Goal: Information Seeking & Learning: Find specific fact

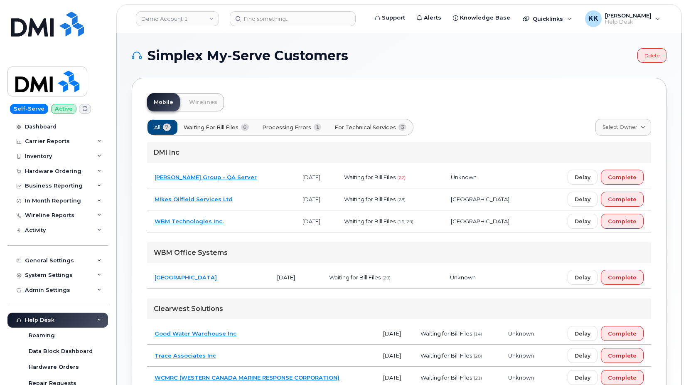
click at [311, 123] on button "Processing Errors 1" at bounding box center [292, 127] width 74 height 15
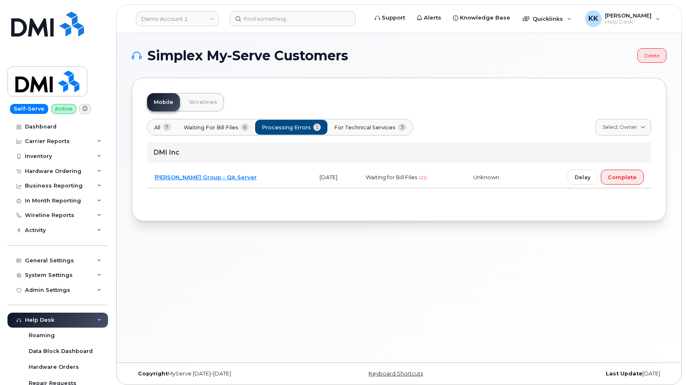
click at [357, 125] on span "For Technical Services" at bounding box center [364, 127] width 61 height 8
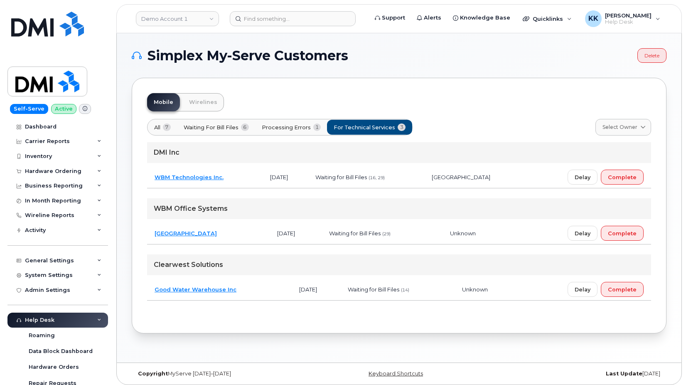
click at [240, 231] on td "Saskatoon Health Region" at bounding box center [208, 233] width 123 height 22
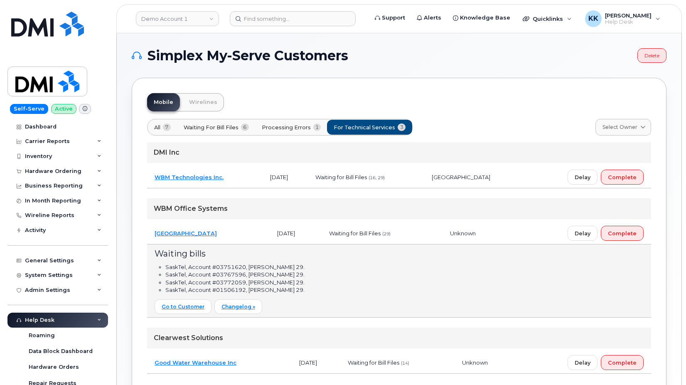
click at [240, 231] on td "Saskatoon Health Region" at bounding box center [208, 233] width 123 height 22
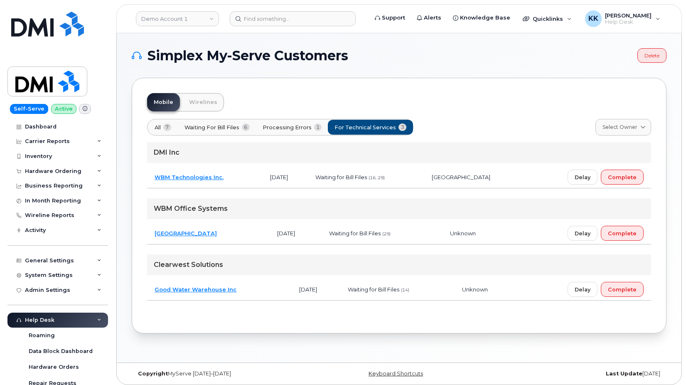
click at [160, 124] on span "All" at bounding box center [157, 127] width 6 height 8
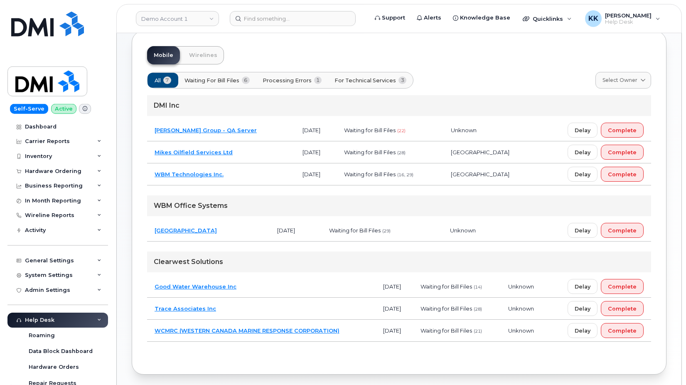
scroll to position [78, 0]
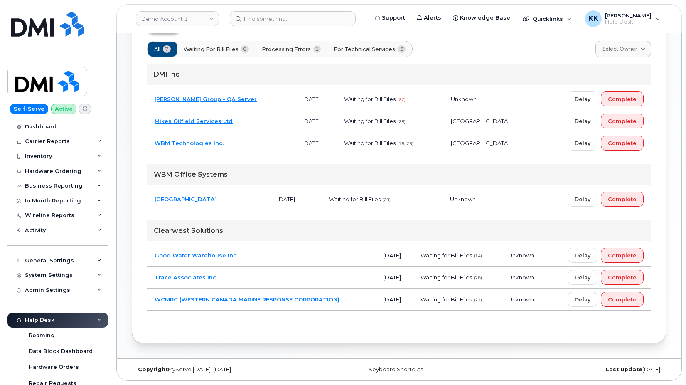
click at [351, 299] on td "WCMRC (WESTERN CANADA MARINE RESPONSE CORPORATION)" at bounding box center [261, 299] width 228 height 22
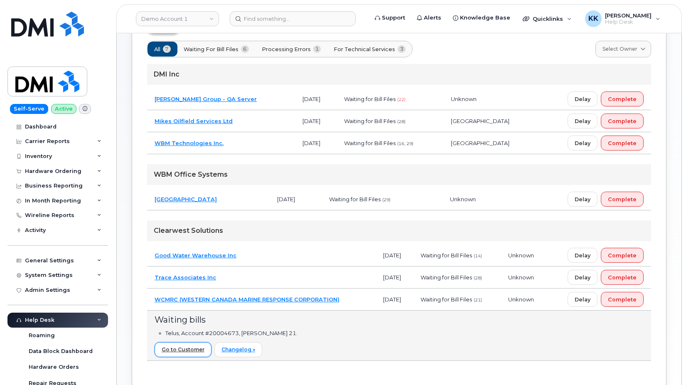
scroll to position [146, 0]
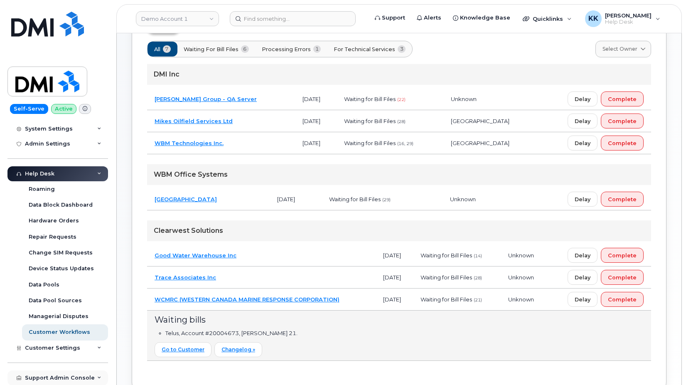
click at [57, 375] on div "Support Admin Console" at bounding box center [60, 377] width 70 height 7
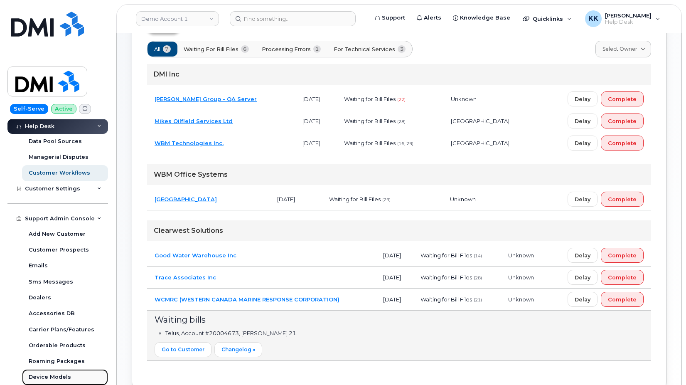
click at [55, 370] on link "Device Models" at bounding box center [65, 377] width 86 height 16
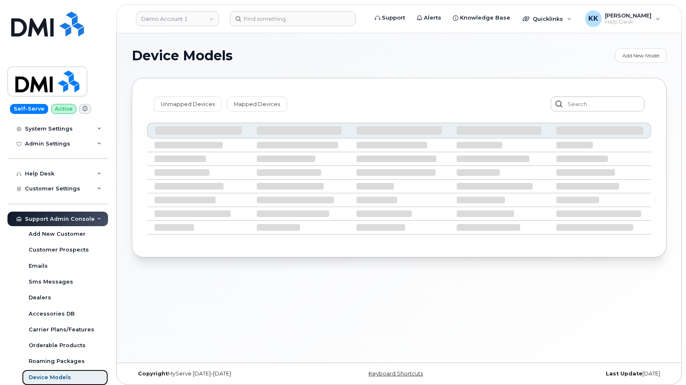
scroll to position [146, 0]
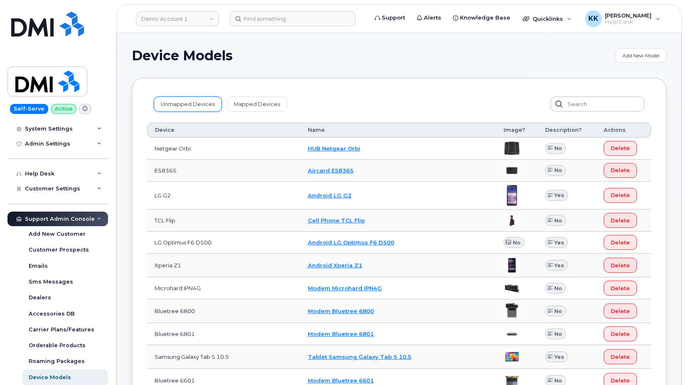
click at [190, 103] on link "Unmapped Devices" at bounding box center [188, 103] width 68 height 15
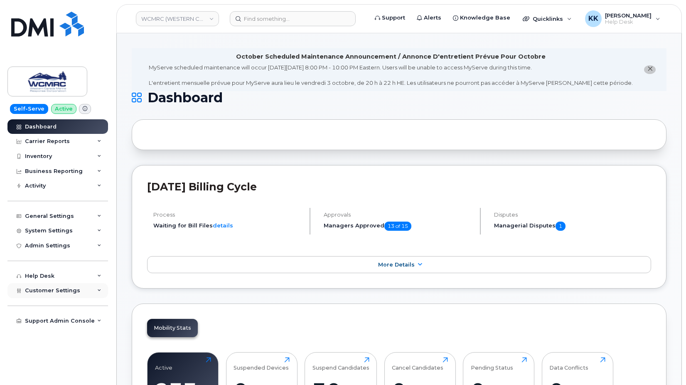
click at [38, 292] on span "Customer Settings" at bounding box center [52, 290] width 55 height 6
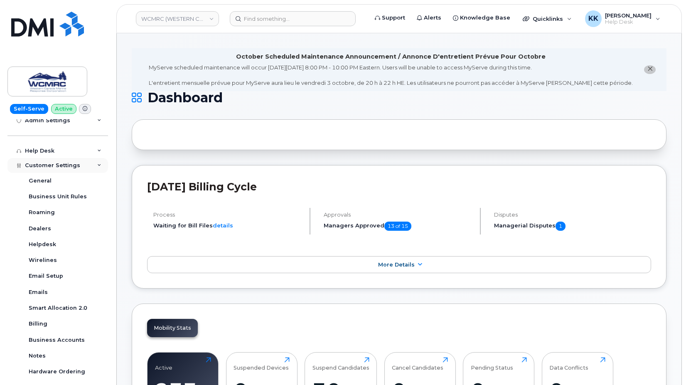
scroll to position [150, 0]
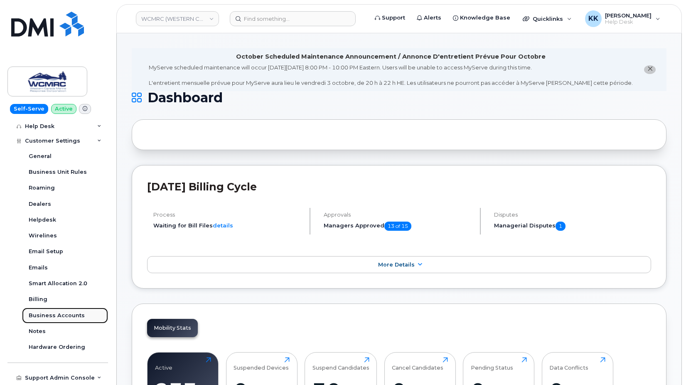
click at [47, 310] on link "Business Accounts" at bounding box center [65, 315] width 86 height 16
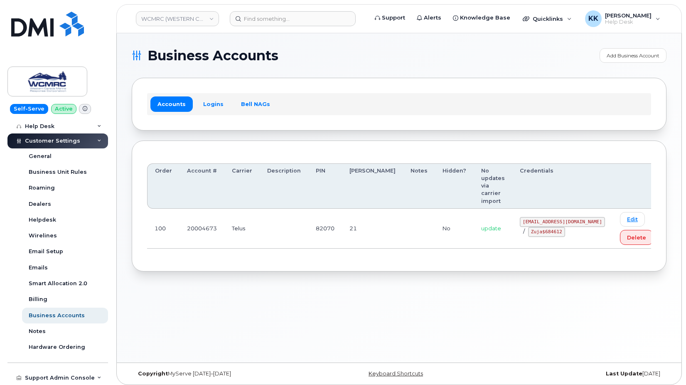
click at [209, 95] on div "Accounts Logins Bell NAGs" at bounding box center [399, 104] width 504 height 22
click at [205, 103] on link "Logins" at bounding box center [213, 103] width 34 height 15
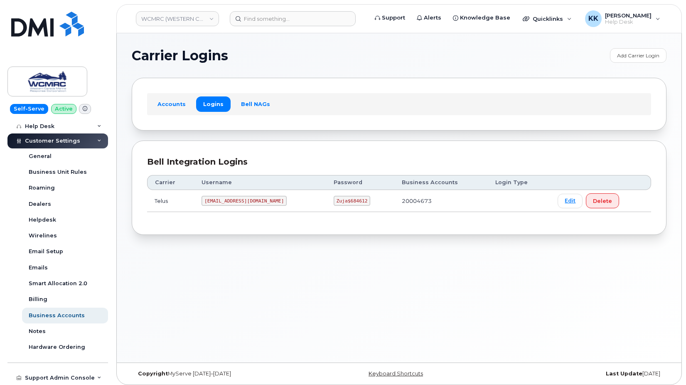
click at [223, 203] on code "[EMAIL_ADDRESS][DOMAIN_NAME]" at bounding box center [243, 201] width 85 height 10
click at [333, 202] on code "Zuja$684612" at bounding box center [351, 201] width 37 height 10
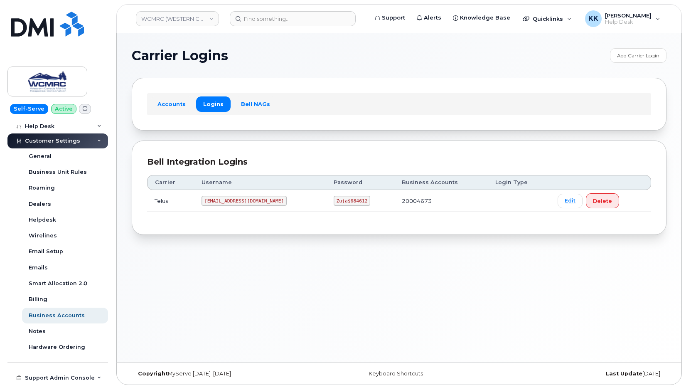
click at [333, 202] on code "Zuja$684612" at bounding box center [351, 201] width 37 height 10
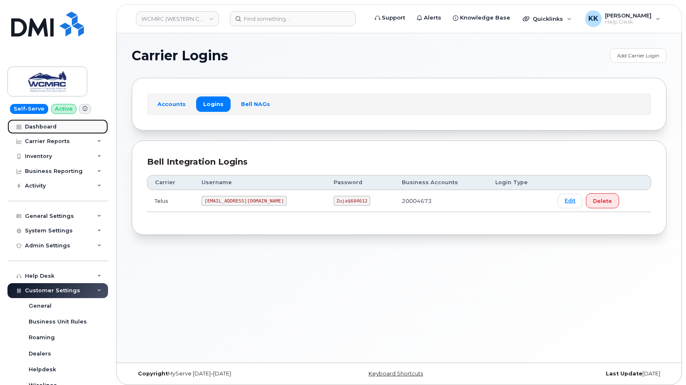
click at [38, 124] on div "Dashboard" at bounding box center [41, 126] width 32 height 7
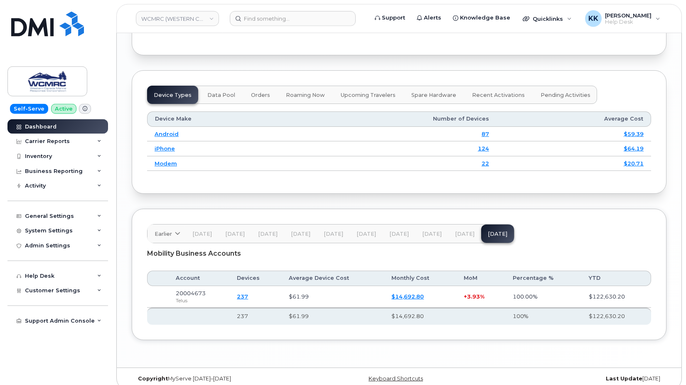
scroll to position [1067, 0]
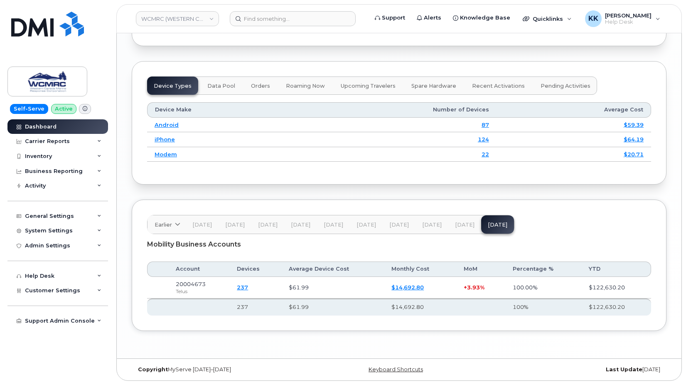
click at [410, 287] on link "$14,692.80" at bounding box center [407, 287] width 32 height 7
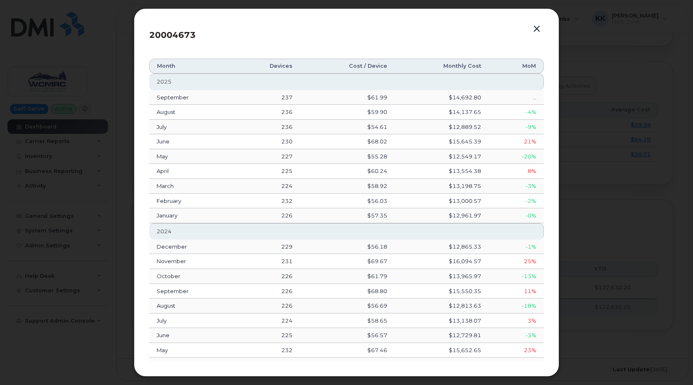
click at [540, 25] on button "button" at bounding box center [536, 29] width 12 height 12
